Goal: Information Seeking & Learning: Check status

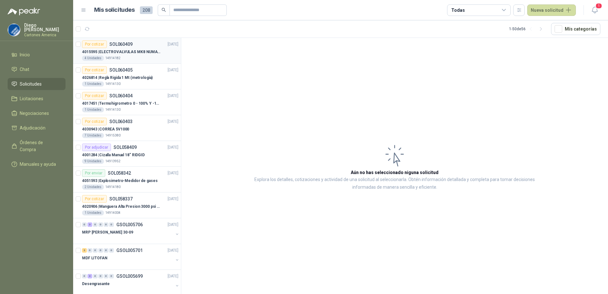
click at [132, 52] on p "4015595 | ELECTROVALVULAS MK8 NUMATICS" at bounding box center [121, 52] width 79 height 6
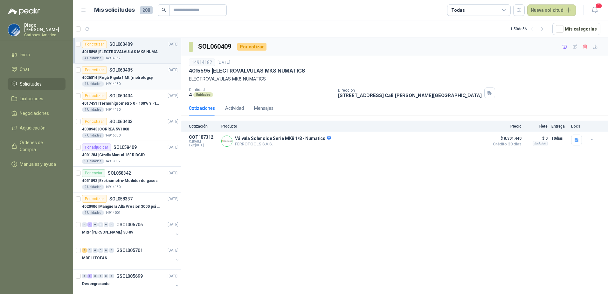
click at [127, 80] on p "4026814 | Regla Rigida 1 Mt (metrologia)" at bounding box center [117, 78] width 71 height 6
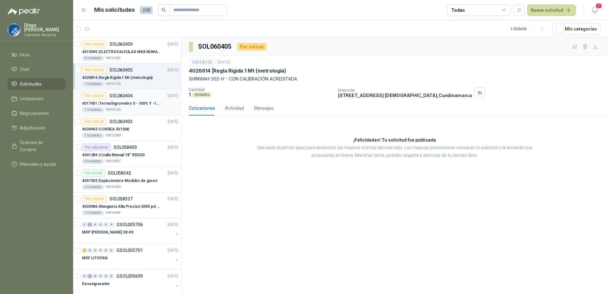
click at [138, 101] on p "4017451 | Termohigrometro 0 - 100% Y -10 - 50 ºs C" at bounding box center [121, 104] width 79 height 6
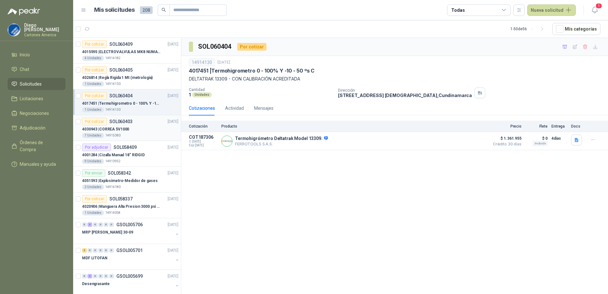
click at [148, 130] on div "4030943 | CORREA 5V1000" at bounding box center [130, 129] width 96 height 8
